Goal: Obtain resource: Obtain resource

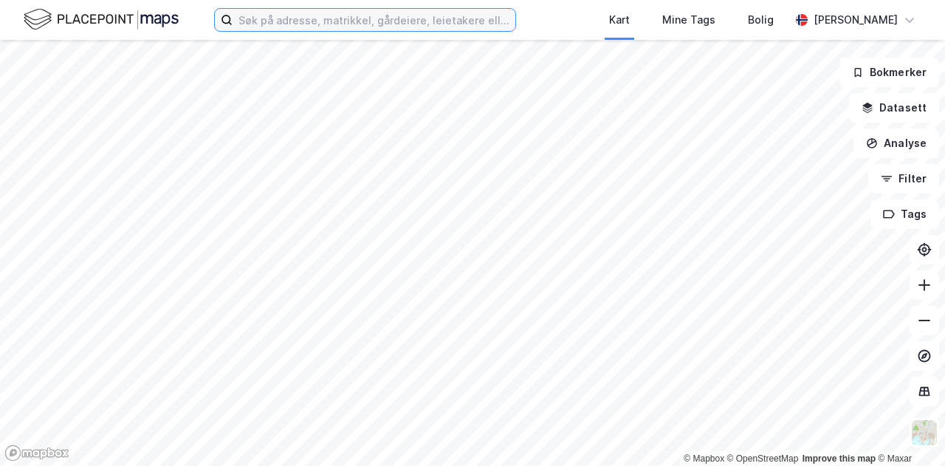
click at [323, 21] on input at bounding box center [374, 20] width 283 height 22
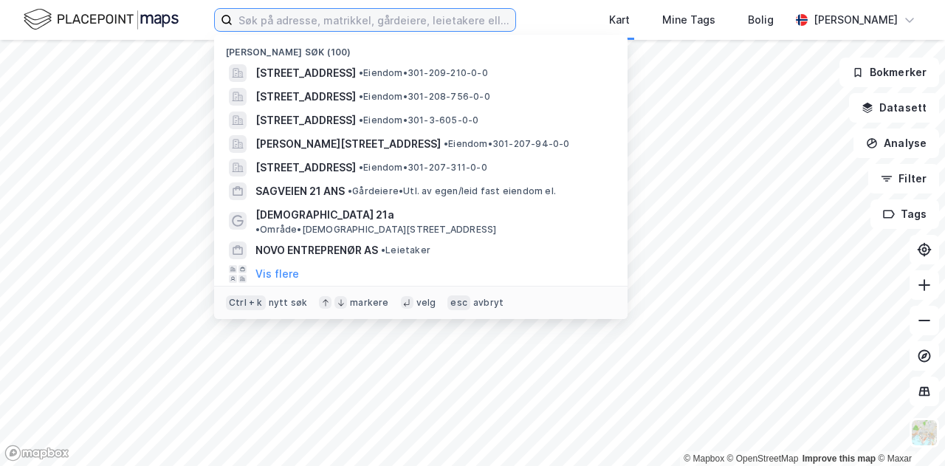
paste input "Karenslyst allé 46,"
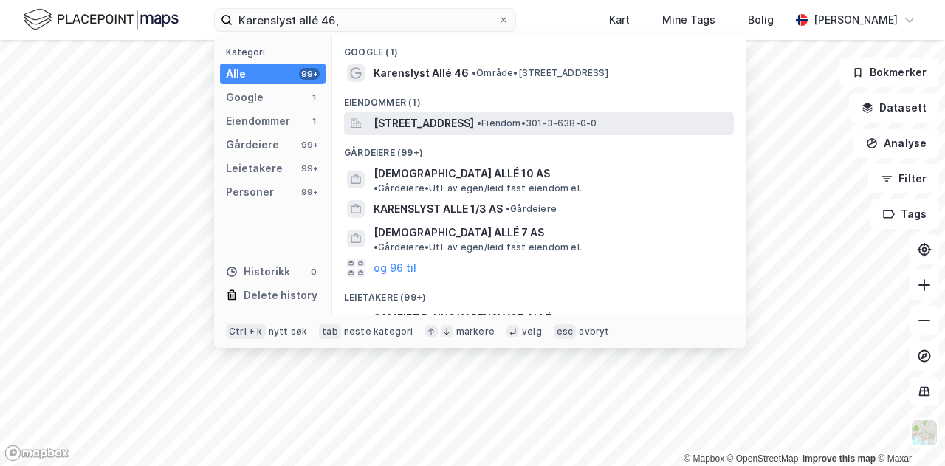
click at [397, 117] on span "[STREET_ADDRESS]" at bounding box center [424, 123] width 100 height 18
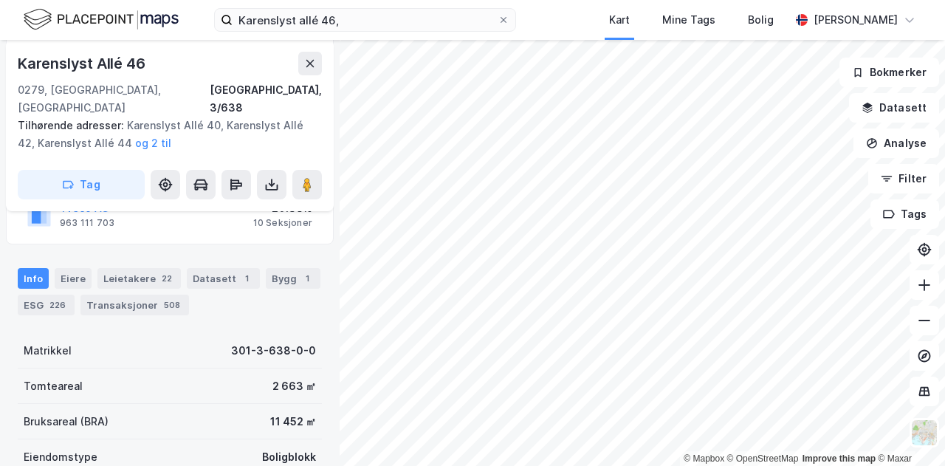
scroll to position [189, 0]
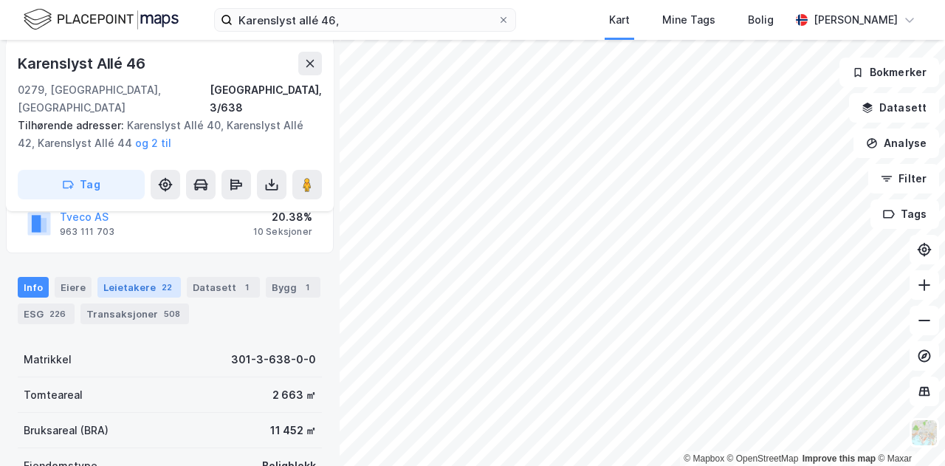
click at [130, 277] on div "Leietakere 22" at bounding box center [138, 287] width 83 height 21
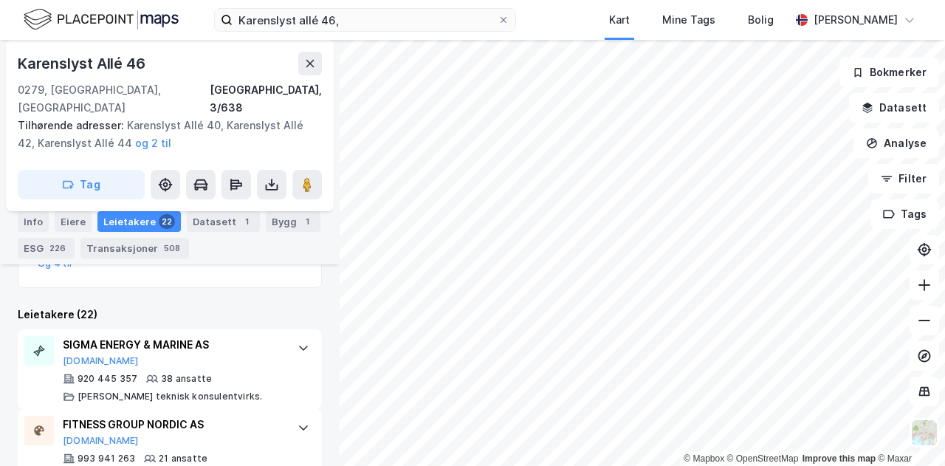
scroll to position [490, 0]
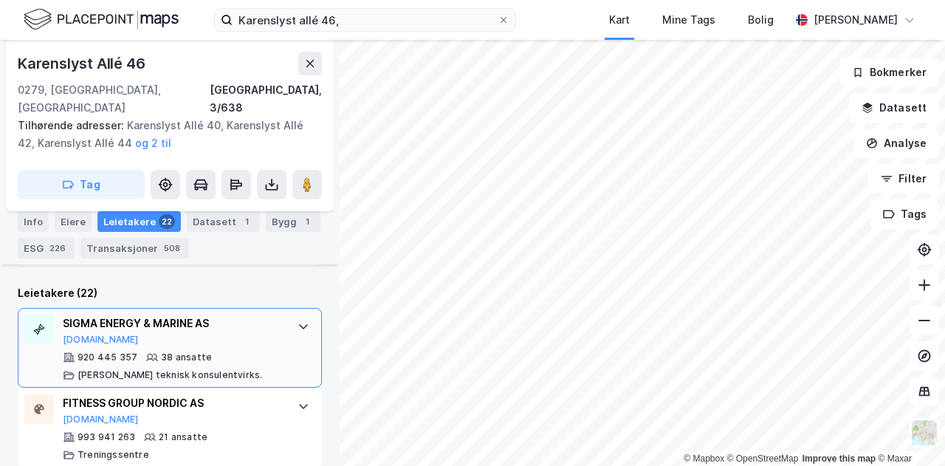
click at [292, 315] on div at bounding box center [304, 327] width 24 height 24
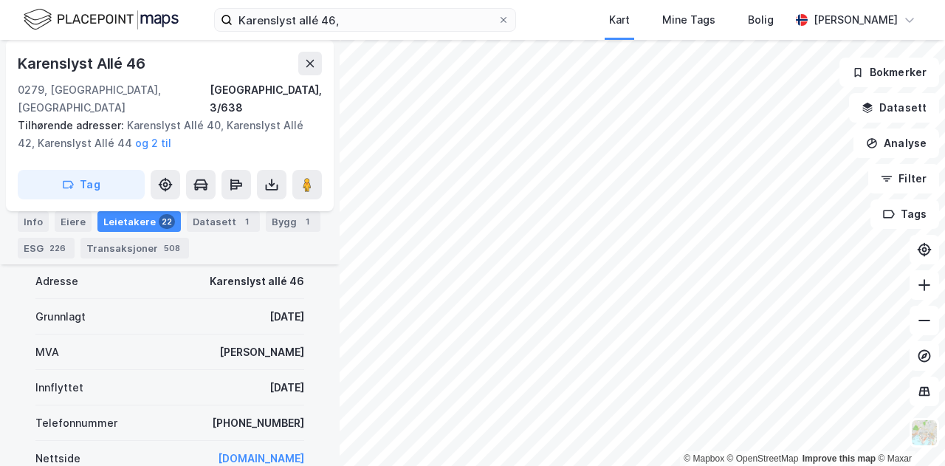
scroll to position [638, 0]
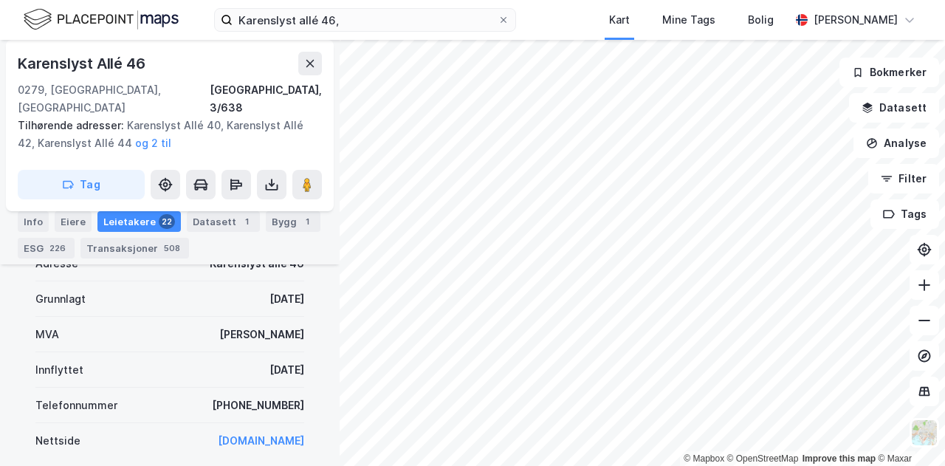
click at [564, 14] on div "Karenslyst allé 46, Kart Mine Tags Bolig [PERSON_NAME]" at bounding box center [472, 20] width 945 height 40
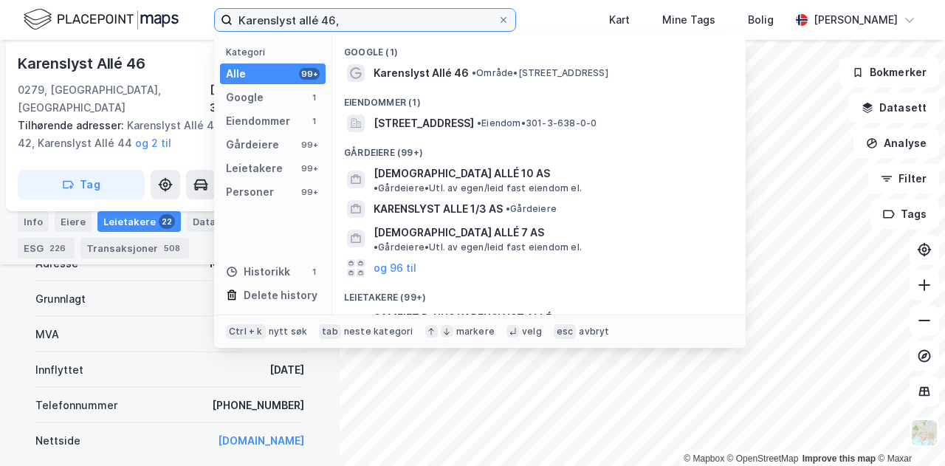
drag, startPoint x: 377, startPoint y: 21, endPoint x: 179, endPoint y: 24, distance: 197.9
click at [179, 24] on div "Karenslyst allé 46, Kategori Alle 99+ Google 1 Eiendommer 1 Gårdeiere 99+ Leiet…" at bounding box center [472, 20] width 945 height 40
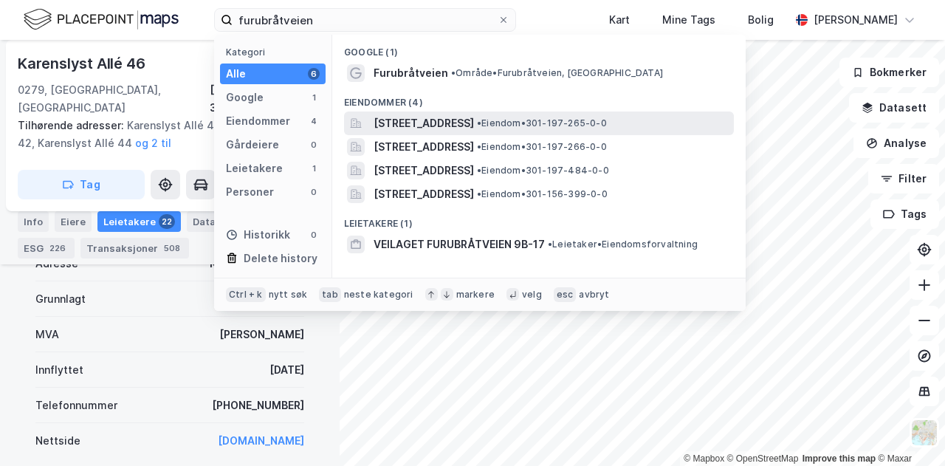
click at [419, 122] on span "[STREET_ADDRESS]" at bounding box center [424, 123] width 100 height 18
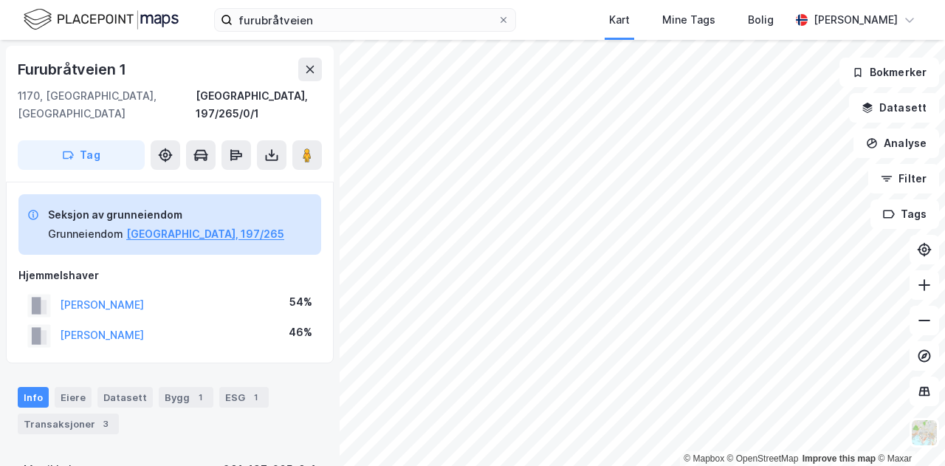
click at [679, 0] on html "furubråtveien Kart Mine Tags Bolig [PERSON_NAME] © Mapbox © OpenStreetMap Impro…" at bounding box center [472, 233] width 945 height 466
click at [684, 1] on div "furubråtveien Kart Mine Tags Bolig [PERSON_NAME] © Mapbox © OpenStreetMap Impro…" at bounding box center [472, 233] width 945 height 466
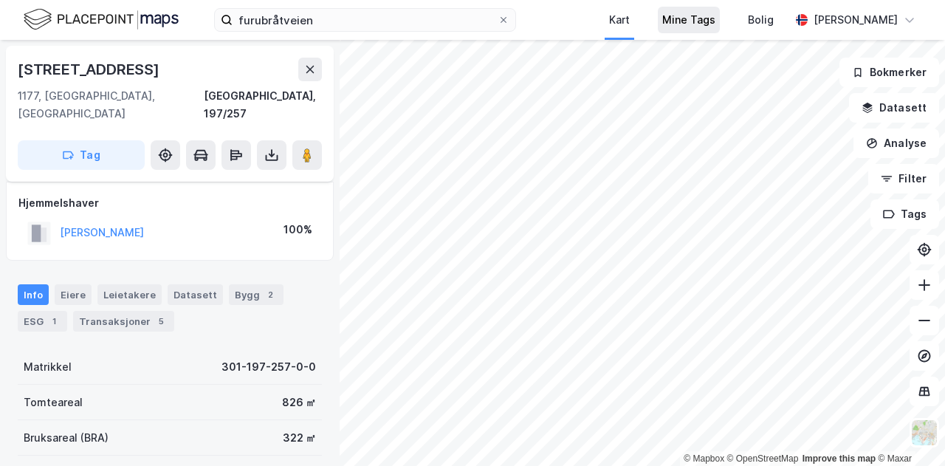
scroll to position [8, 0]
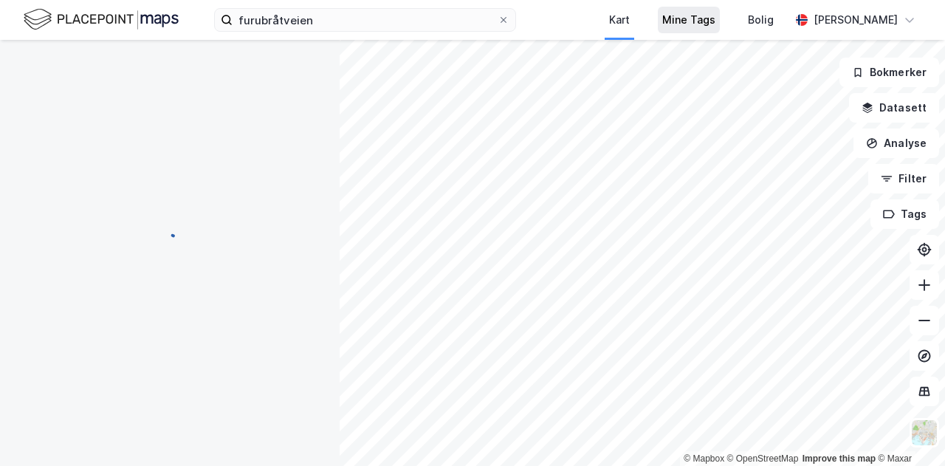
scroll to position [8, 0]
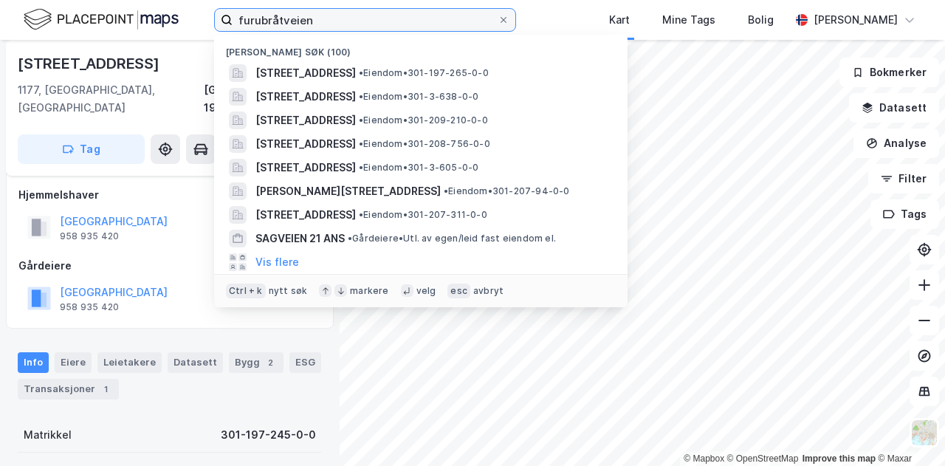
click at [323, 13] on input "furubråtveien" at bounding box center [365, 20] width 265 height 22
drag, startPoint x: 323, startPoint y: 13, endPoint x: 175, endPoint y: 14, distance: 148.4
click at [175, 14] on div "furubråtveien Nylige søk (100) [STREET_ADDRESS] • Eiendom • 301-197-265-0-0 [ST…" at bounding box center [472, 20] width 945 height 40
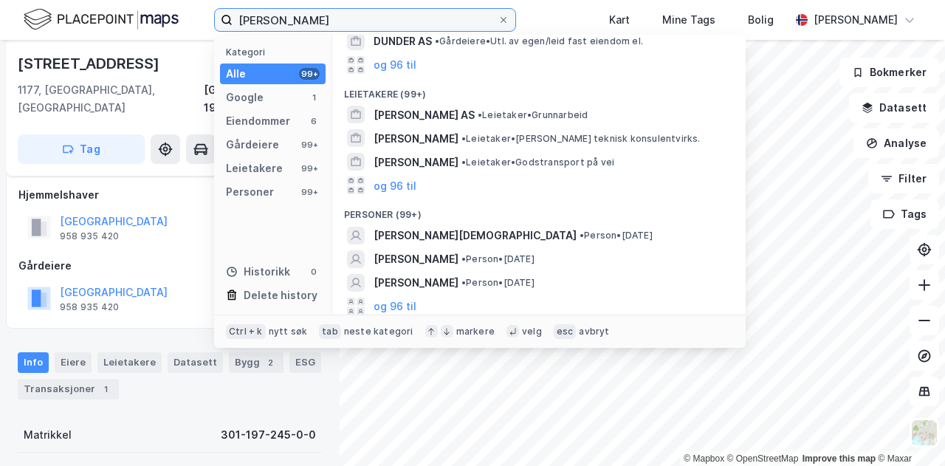
scroll to position [289, 0]
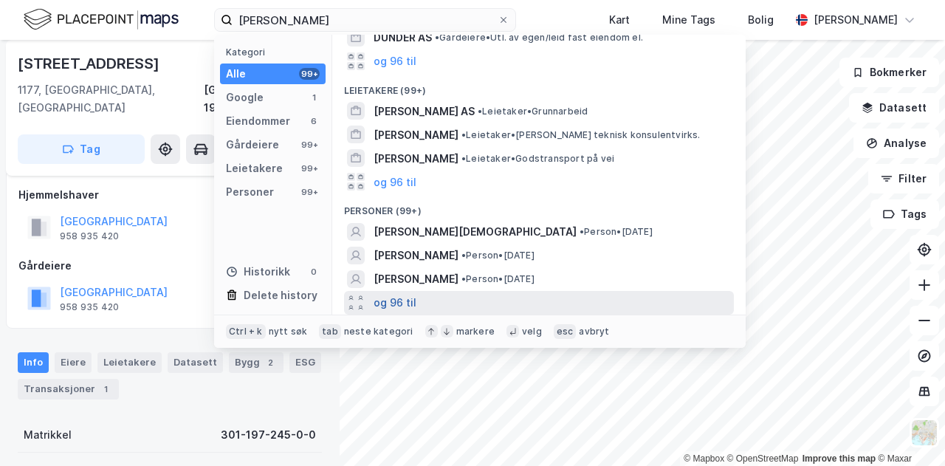
click at [397, 297] on button "og 96 til" at bounding box center [395, 303] width 43 height 18
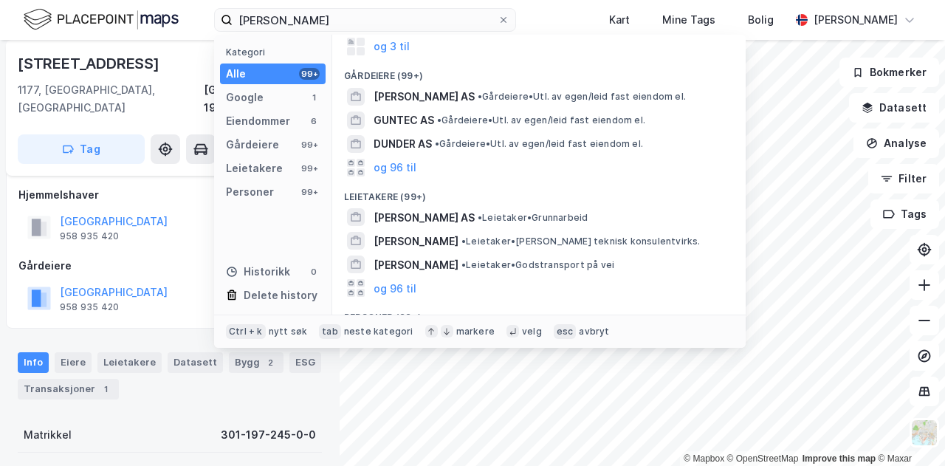
scroll to position [0, 0]
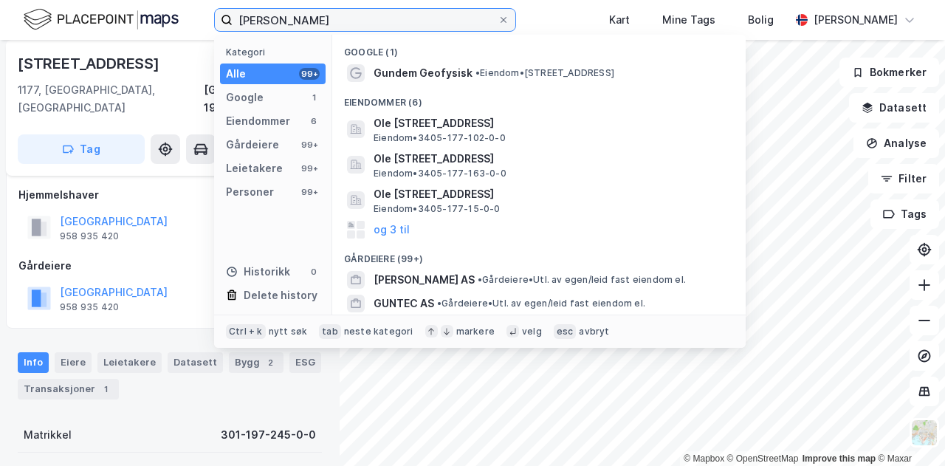
drag, startPoint x: 346, startPoint y: 10, endPoint x: 184, endPoint y: 3, distance: 162.6
click at [184, 3] on div "[PERSON_NAME] Kategori Alle 99+ Google 1 Eiendommer 6 Gårdeiere 99+ Leietakere …" at bounding box center [472, 20] width 945 height 40
paste input "Kastellveien 13A"
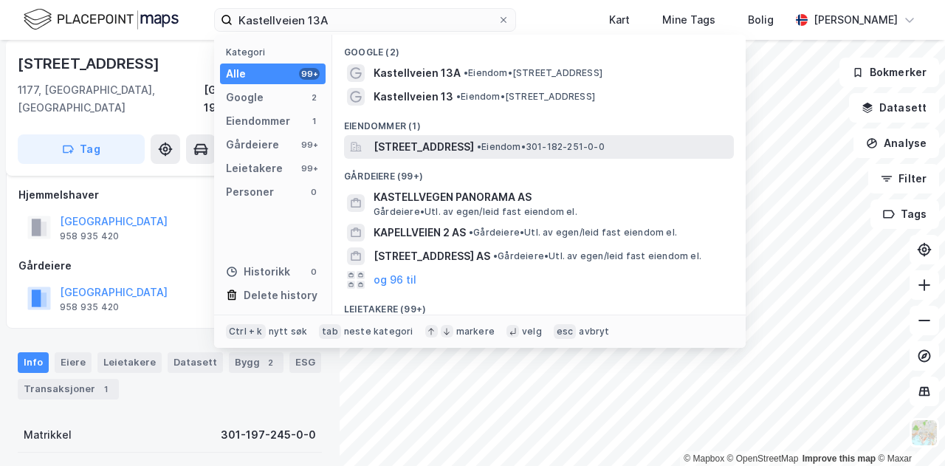
click at [425, 143] on span "[STREET_ADDRESS]" at bounding box center [424, 147] width 100 height 18
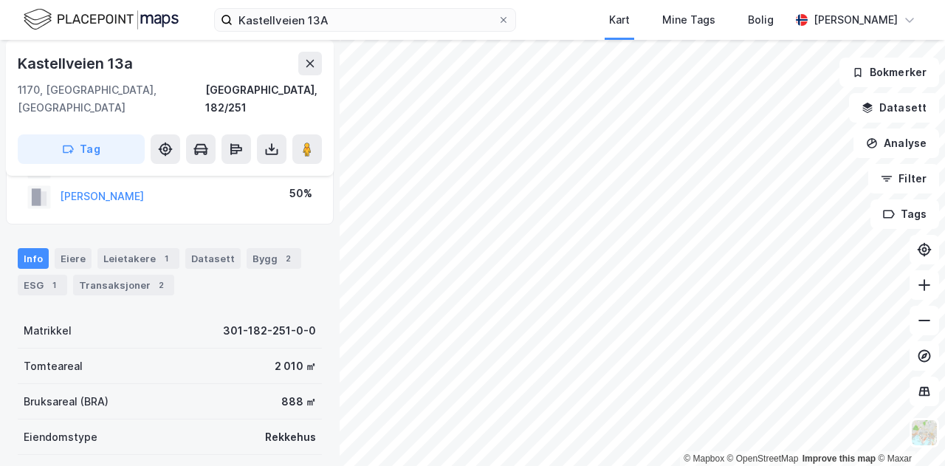
scroll to position [61, 0]
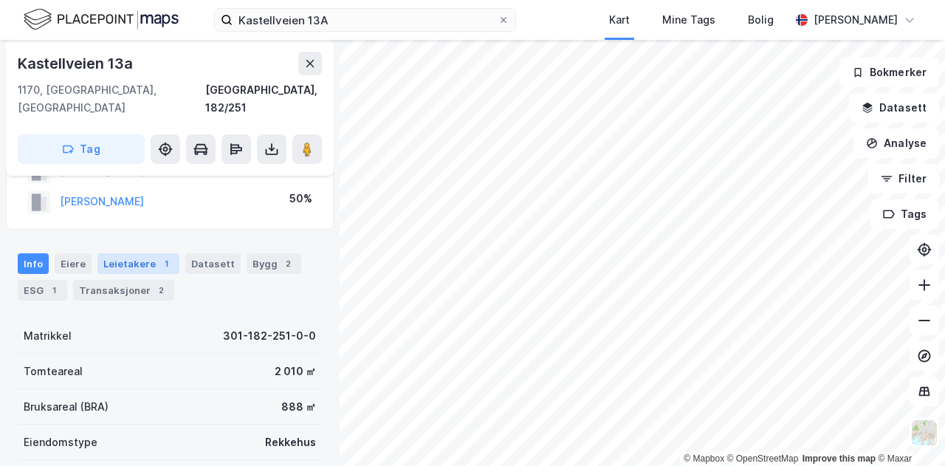
click at [128, 253] on div "Leietakere 1" at bounding box center [138, 263] width 82 height 21
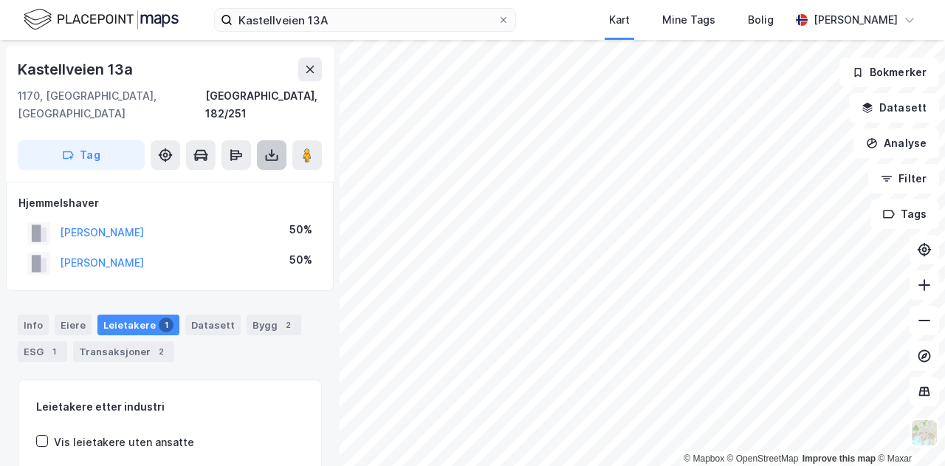
click at [264, 140] on button at bounding box center [272, 155] width 30 height 30
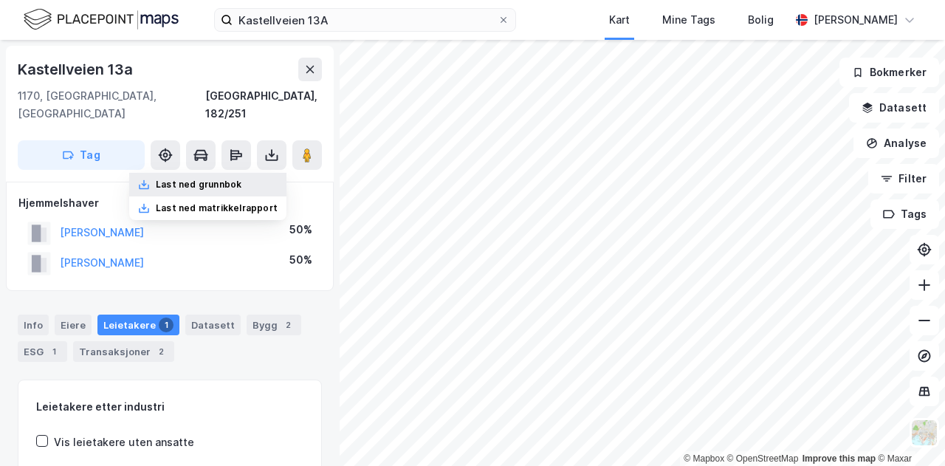
click at [220, 179] on div "Last ned grunnbok" at bounding box center [199, 185] width 86 height 12
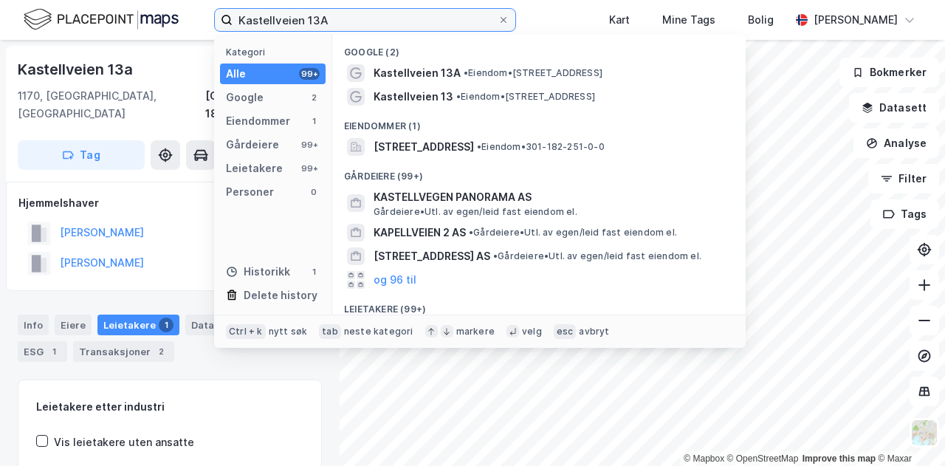
drag, startPoint x: 357, startPoint y: 18, endPoint x: 224, endPoint y: 16, distance: 133.7
click at [224, 16] on label "Kastellveien 13A" at bounding box center [365, 20] width 302 height 24
paste input "[PERSON_NAME]"
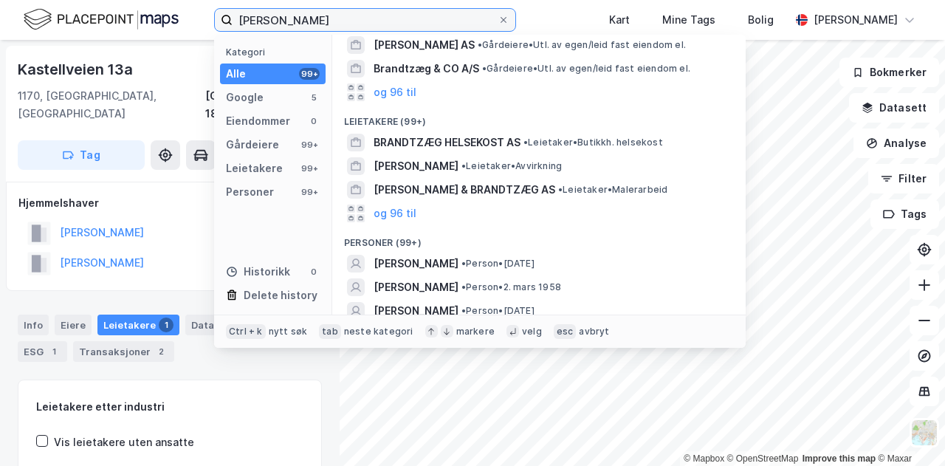
scroll to position [188, 0]
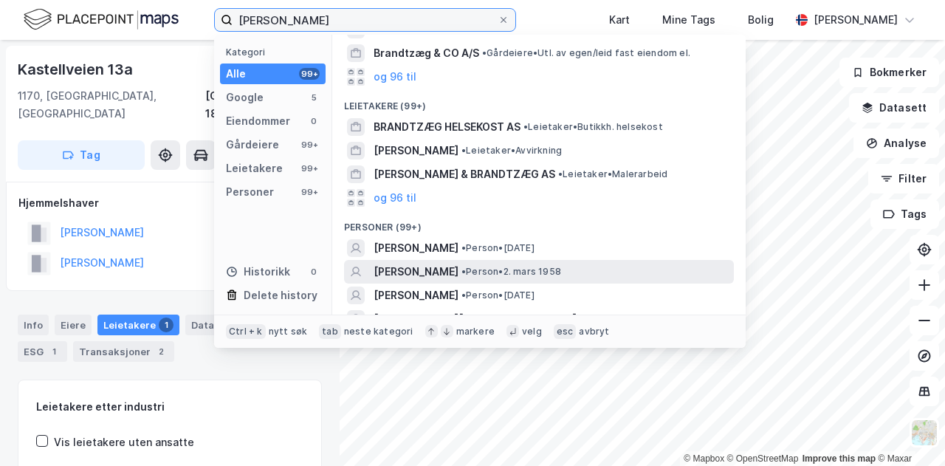
type input "[PERSON_NAME]"
click at [459, 265] on span "[PERSON_NAME]" at bounding box center [416, 272] width 85 height 18
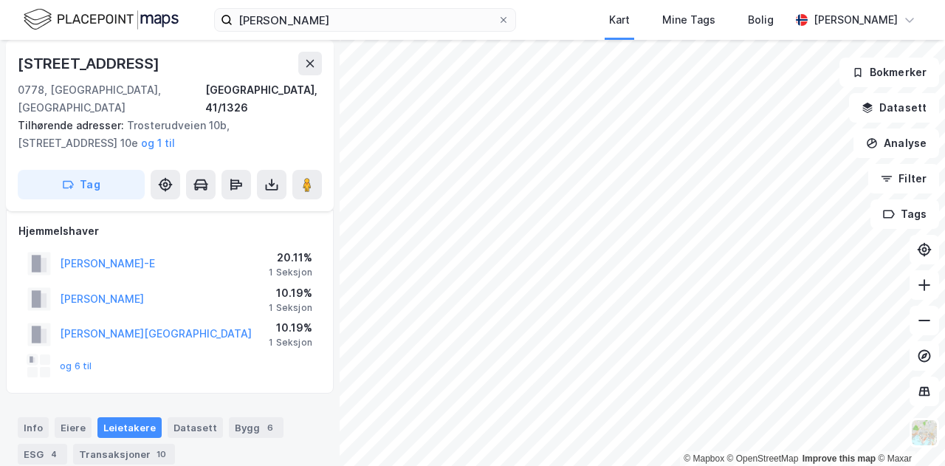
scroll to position [65, 0]
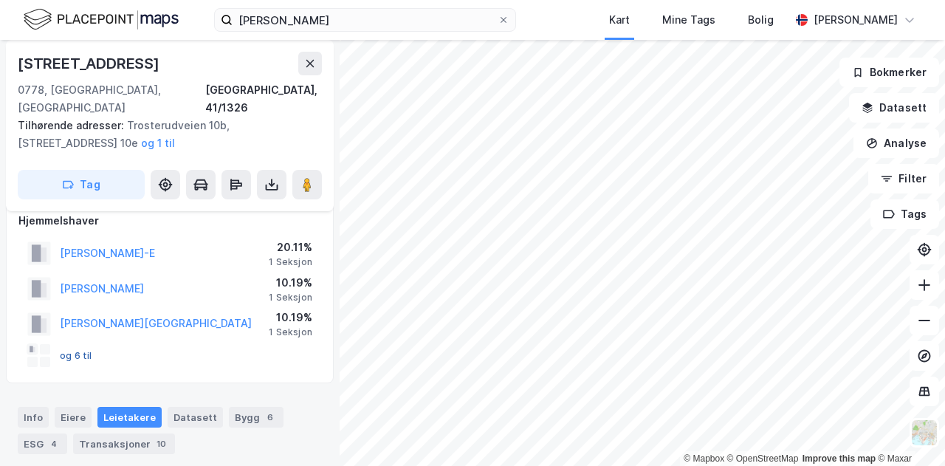
click at [0, 0] on button "og 6 til" at bounding box center [0, 0] width 0 height 0
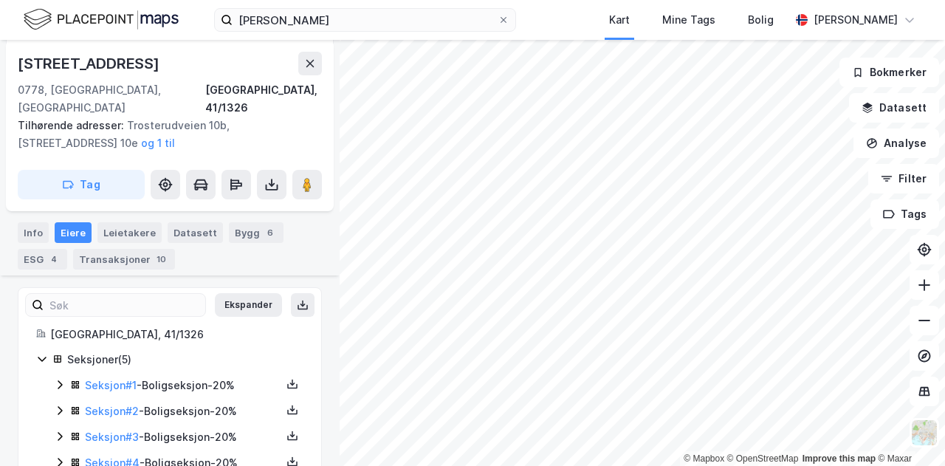
scroll to position [301, 0]
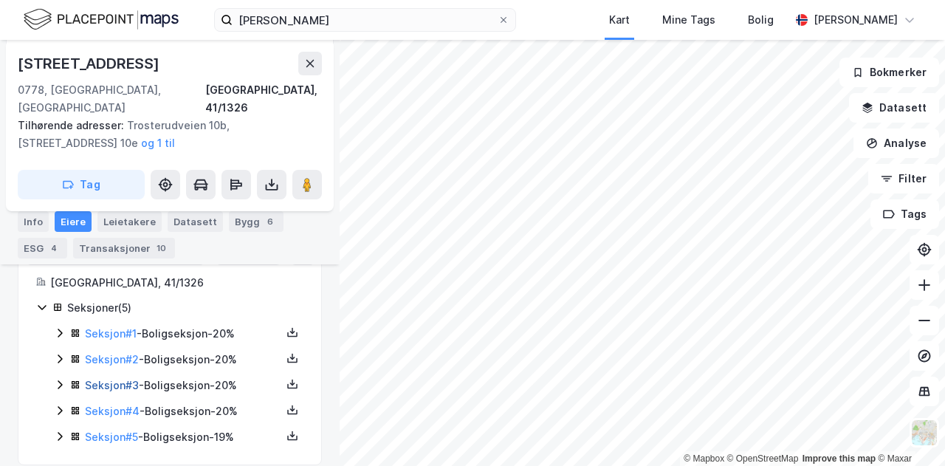
click at [103, 379] on link "Seksjon # 3" at bounding box center [112, 385] width 54 height 13
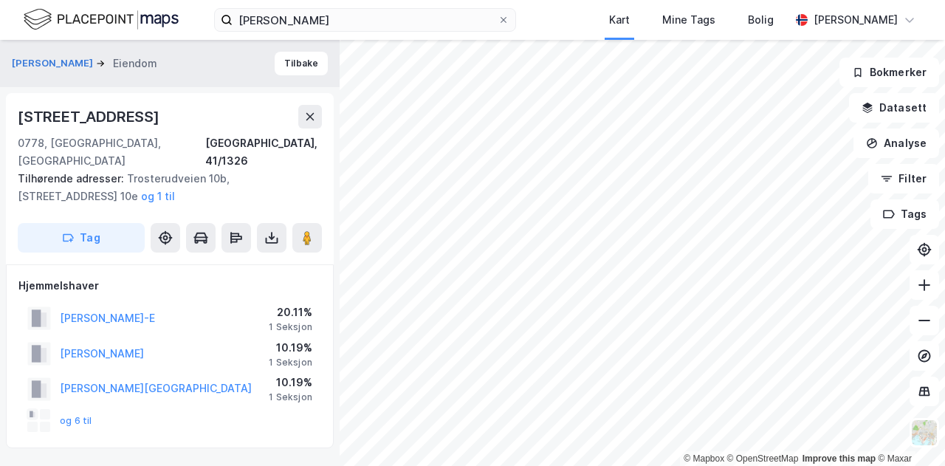
scroll to position [3, 0]
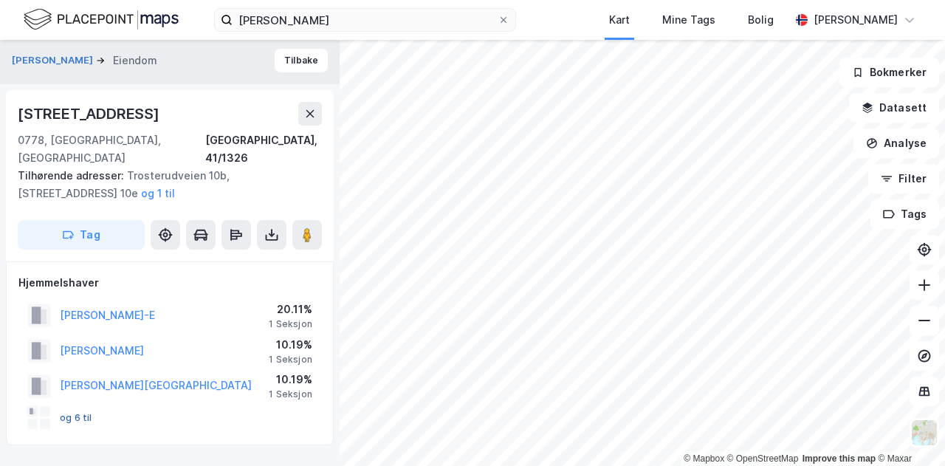
click at [0, 0] on button "og 6 til" at bounding box center [0, 0] width 0 height 0
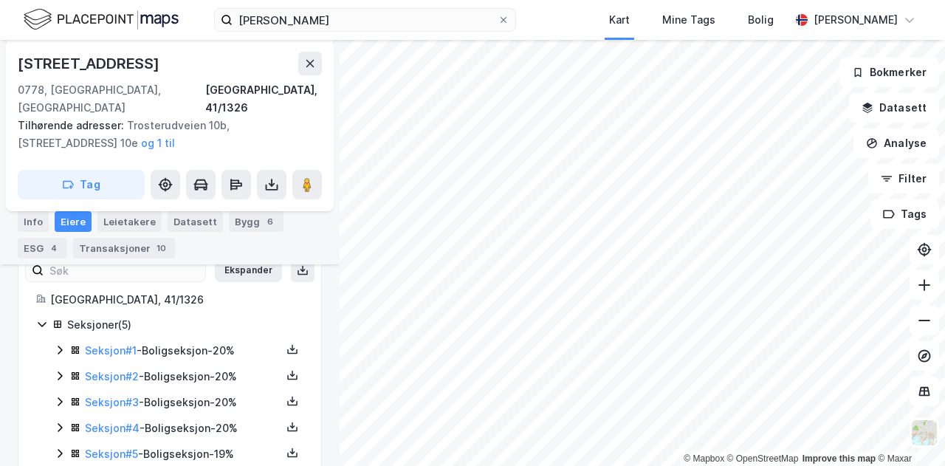
scroll to position [301, 0]
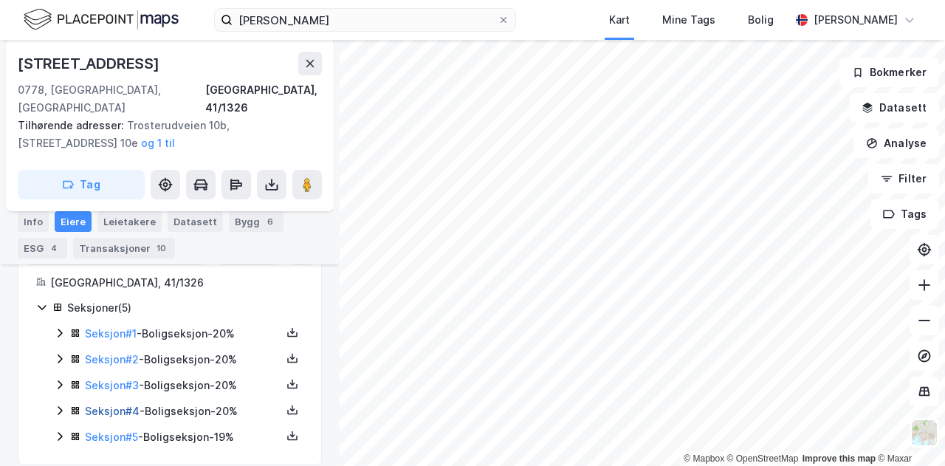
click at [109, 405] on link "Seksjon # 4" at bounding box center [112, 411] width 55 height 13
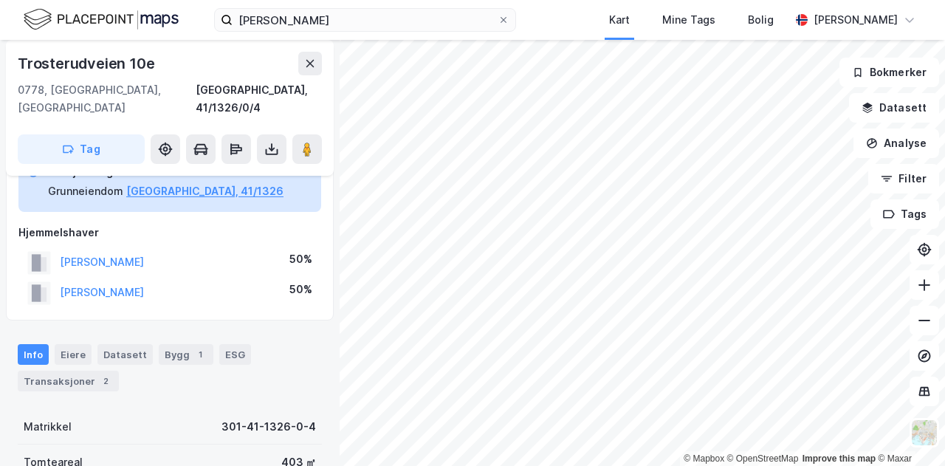
scroll to position [80, 0]
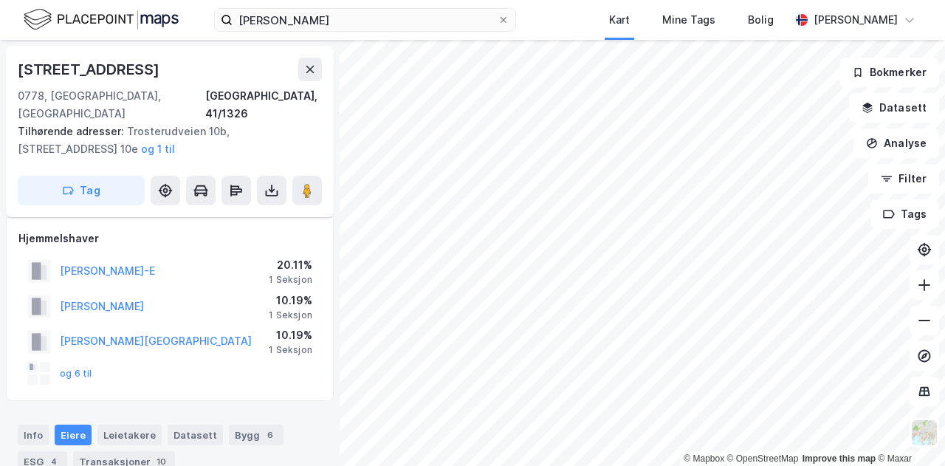
scroll to position [80, 0]
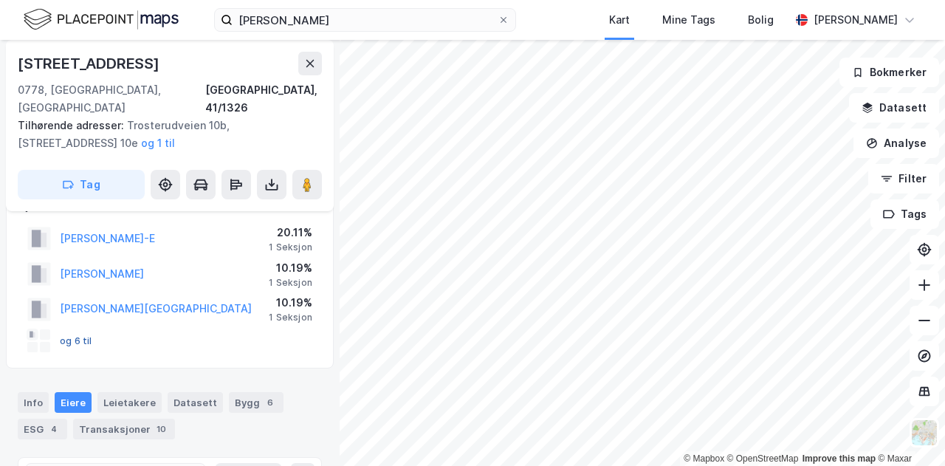
click at [0, 0] on button "og 6 til" at bounding box center [0, 0] width 0 height 0
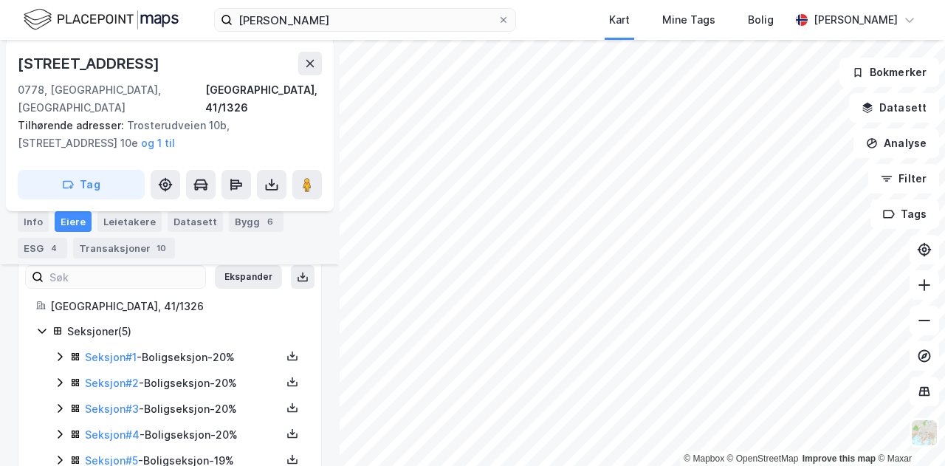
scroll to position [301, 0]
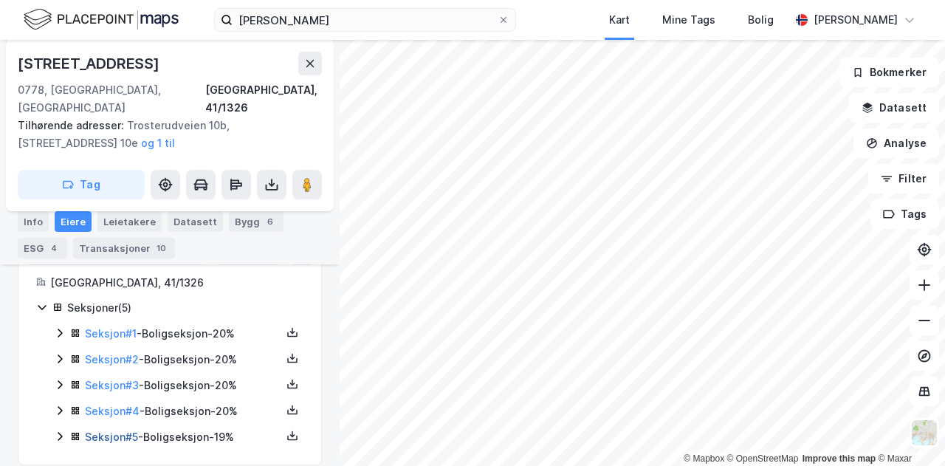
click at [122, 431] on link "Seksjon # 5" at bounding box center [111, 437] width 53 height 13
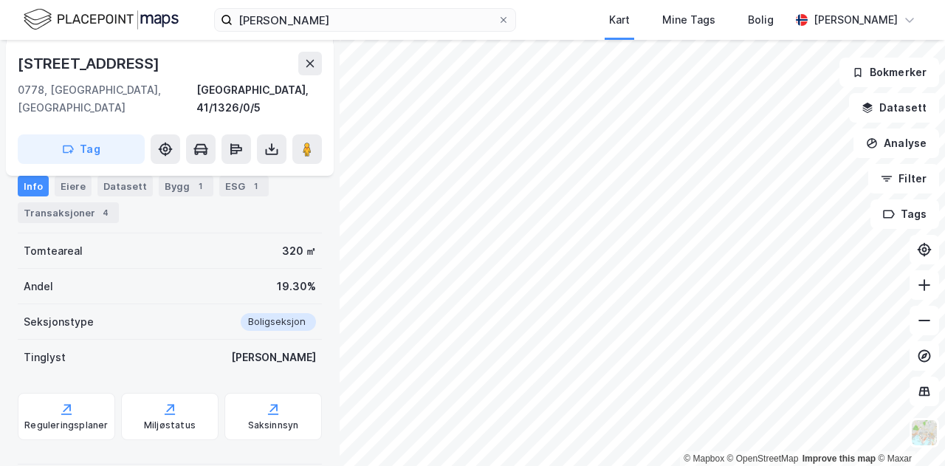
scroll to position [6, 0]
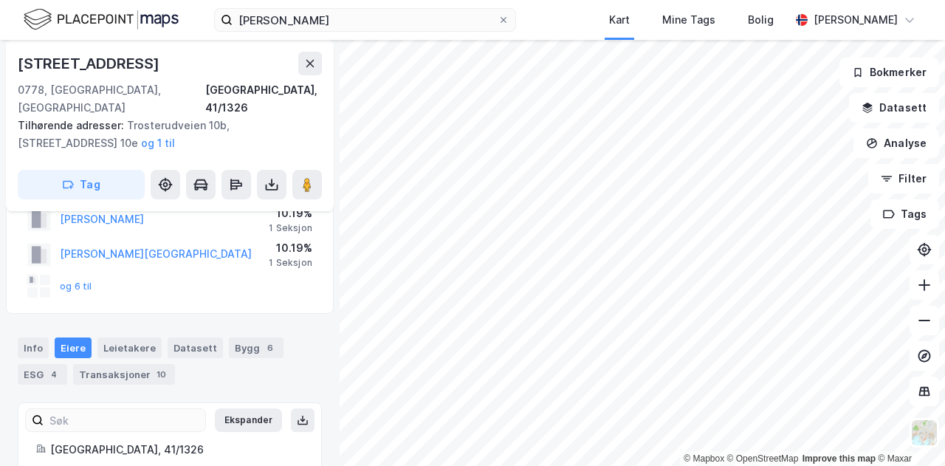
scroll to position [139, 0]
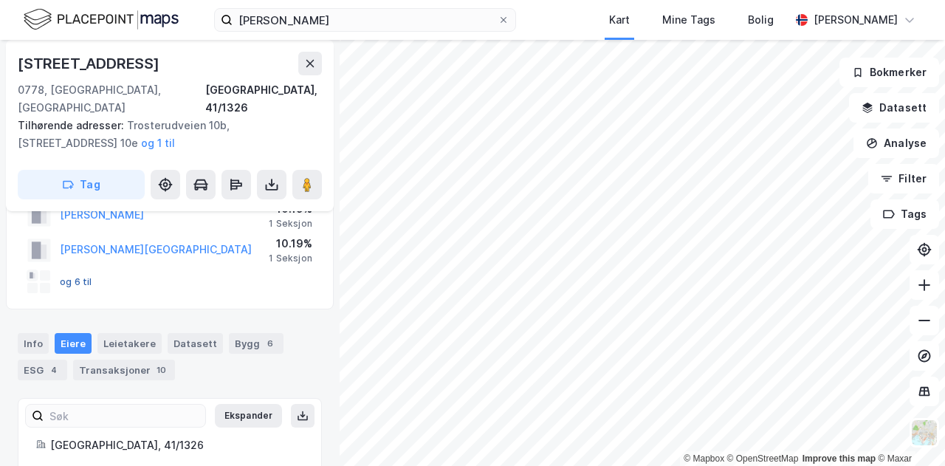
click at [0, 0] on button "og 6 til" at bounding box center [0, 0] width 0 height 0
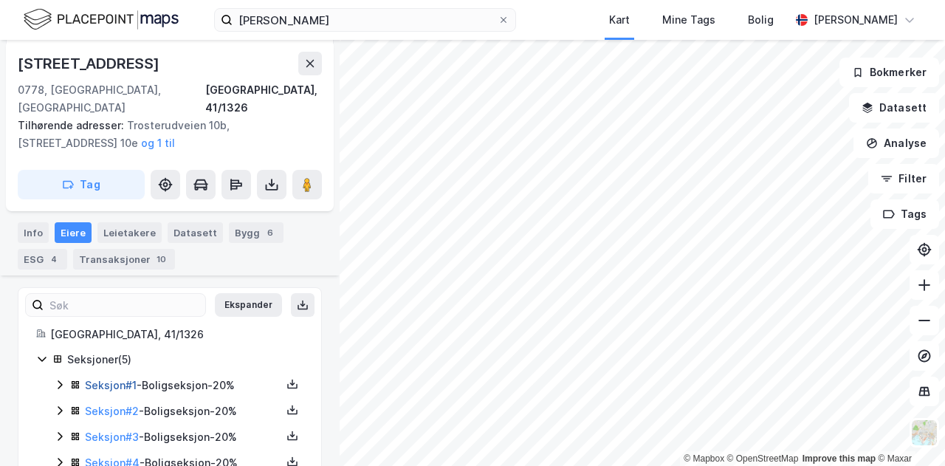
click at [117, 379] on link "Seksjon # 1" at bounding box center [111, 385] width 52 height 13
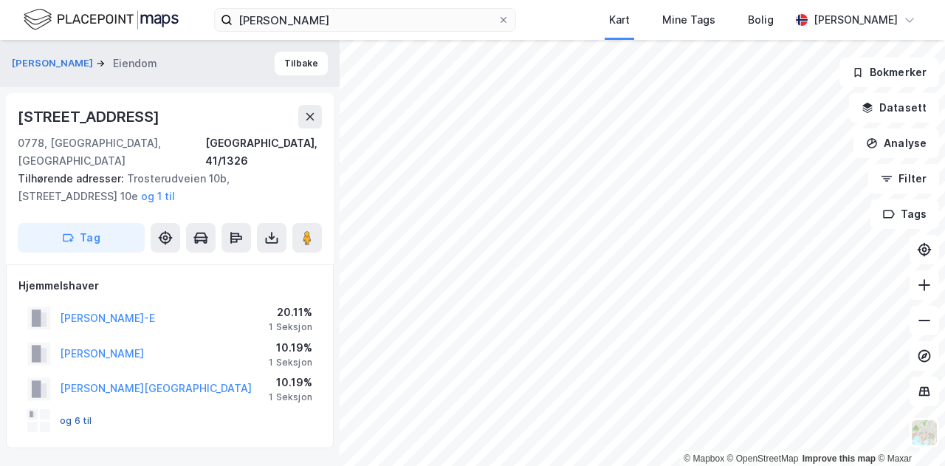
click at [0, 0] on button "og 6 til" at bounding box center [0, 0] width 0 height 0
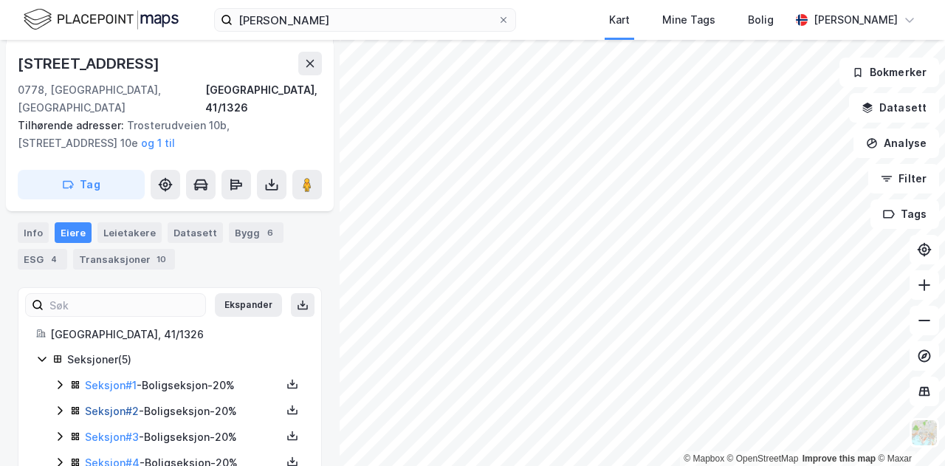
click at [118, 405] on link "Seksjon # 2" at bounding box center [112, 411] width 54 height 13
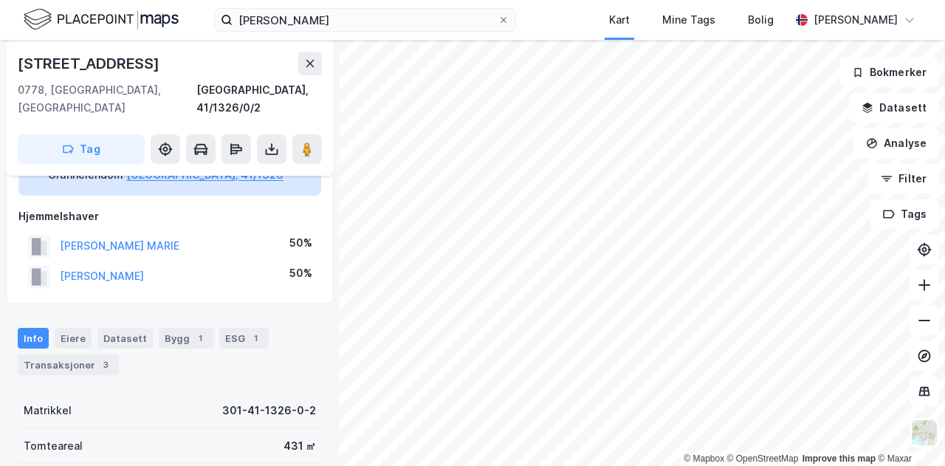
scroll to position [28, 0]
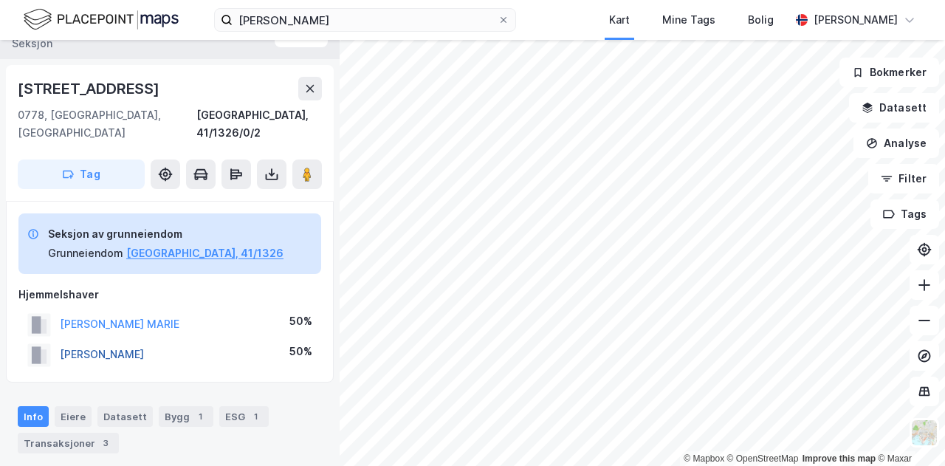
click at [0, 0] on button "[PERSON_NAME]" at bounding box center [0, 0] width 0 height 0
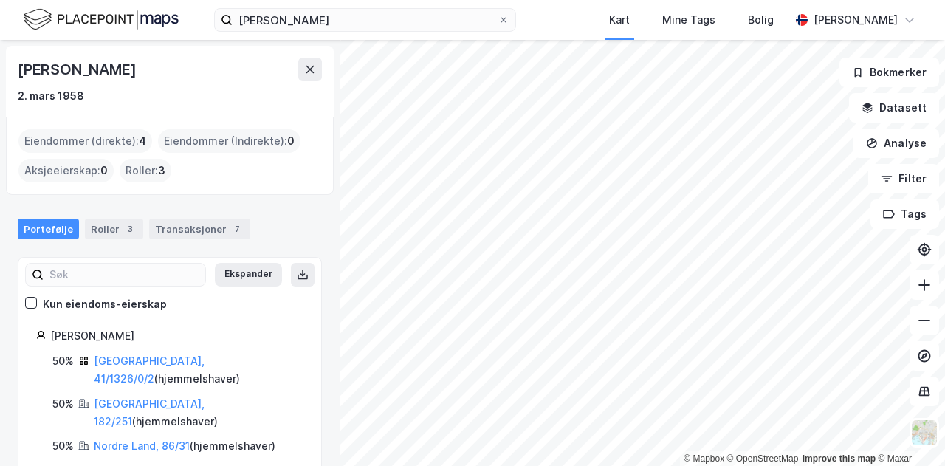
scroll to position [14, 0]
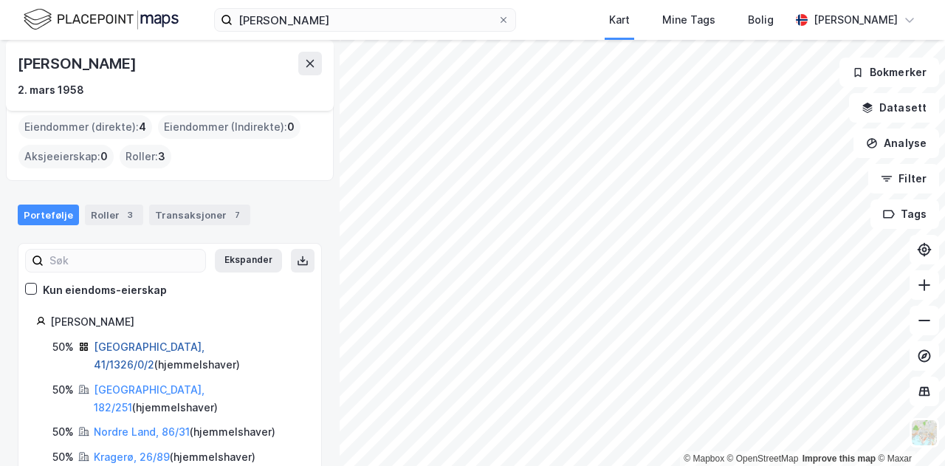
click at [120, 346] on link "[GEOGRAPHIC_DATA], 41/1326/0/2" at bounding box center [149, 355] width 111 height 30
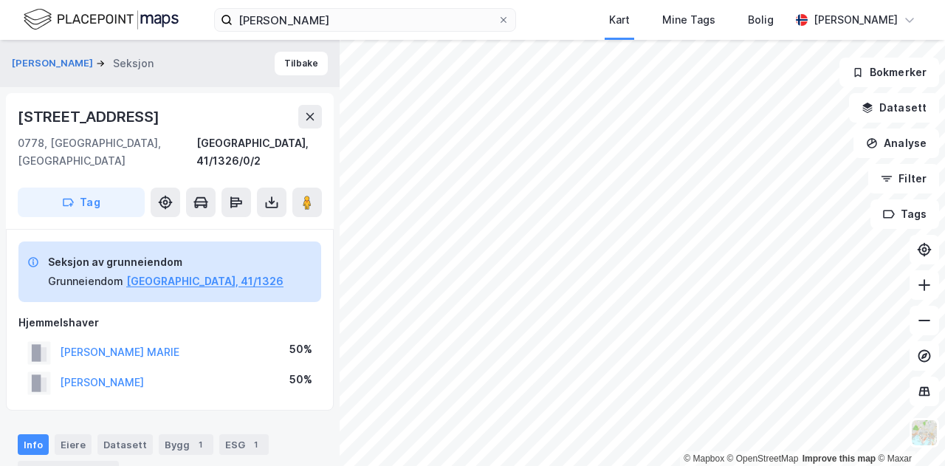
scroll to position [28, 0]
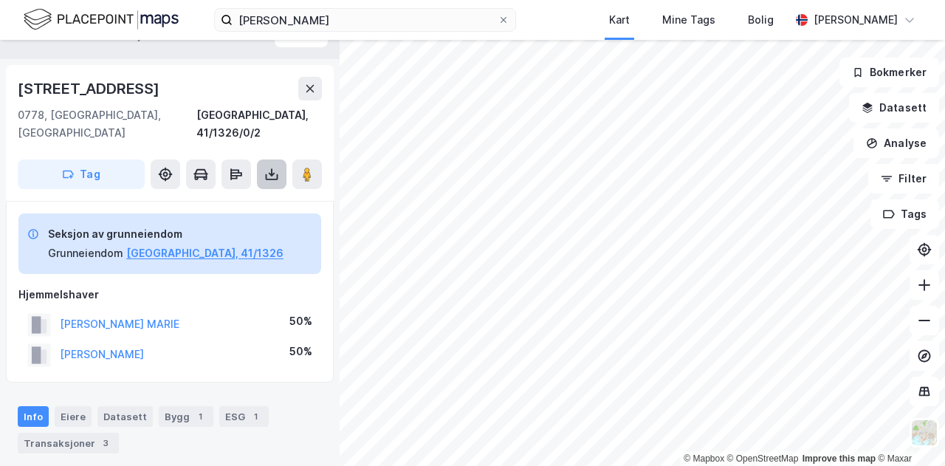
click at [270, 167] on icon at bounding box center [271, 174] width 15 height 15
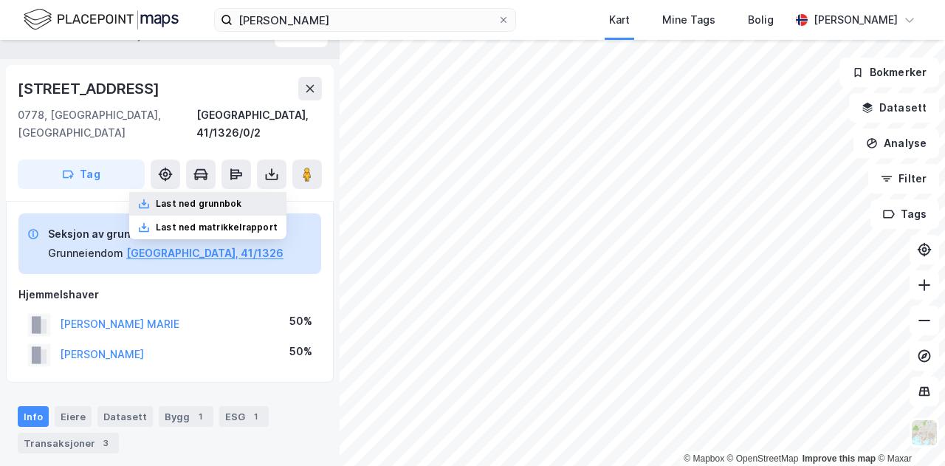
click at [230, 198] on div "Last ned grunnbok" at bounding box center [199, 204] width 86 height 12
click at [230, 193] on div "Last ned grunnbok" at bounding box center [207, 204] width 157 height 24
click at [206, 198] on div "Last ned grunnbok" at bounding box center [199, 204] width 86 height 12
click at [208, 198] on div "Last ned grunnbok" at bounding box center [199, 204] width 86 height 12
